Goal: Task Accomplishment & Management: Use online tool/utility

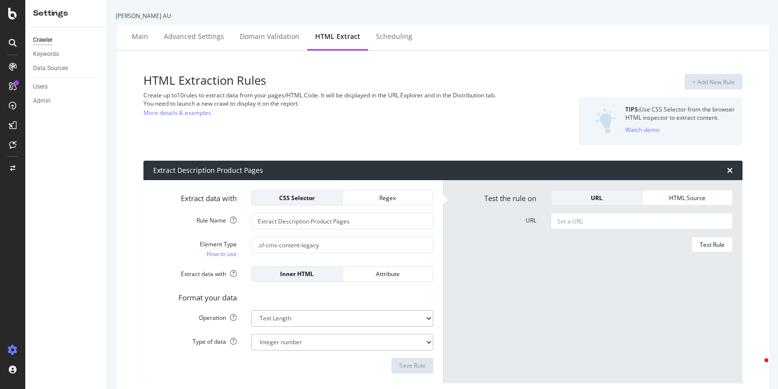
select select "html.length"
select select "exist"
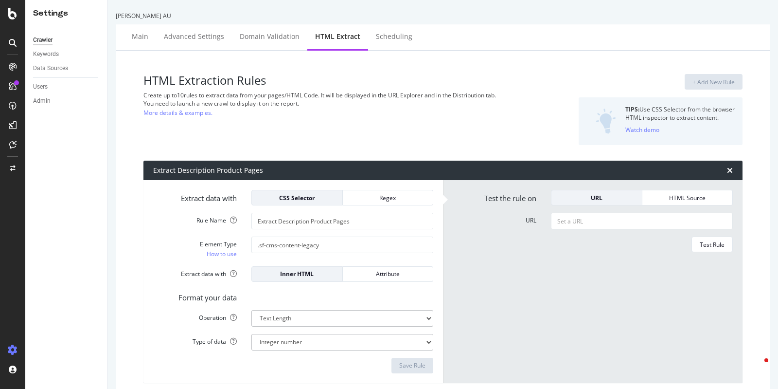
select select "exist"
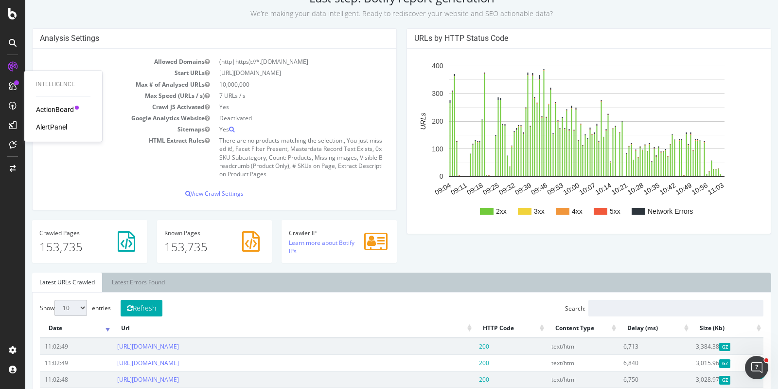
scroll to position [243, 0]
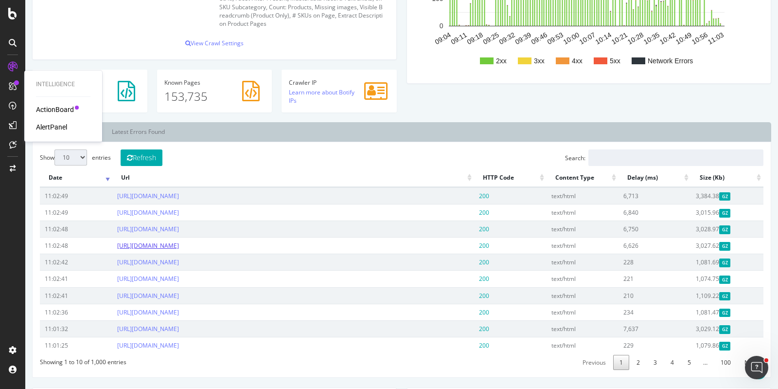
click at [179, 245] on link "[URL][DOMAIN_NAME]" at bounding box center [148, 245] width 62 height 8
